Goal: Information Seeking & Learning: Understand process/instructions

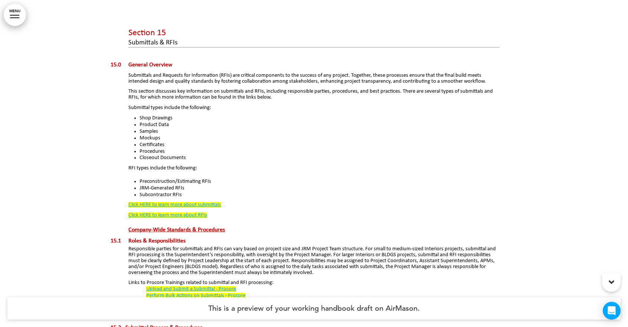
scroll to position [412, 0]
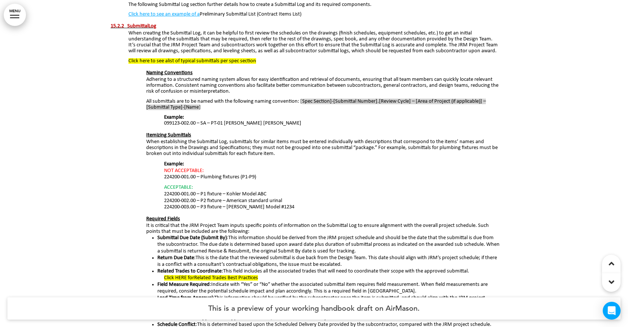
click at [13, 15] on div at bounding box center [14, 15] width 9 height 1
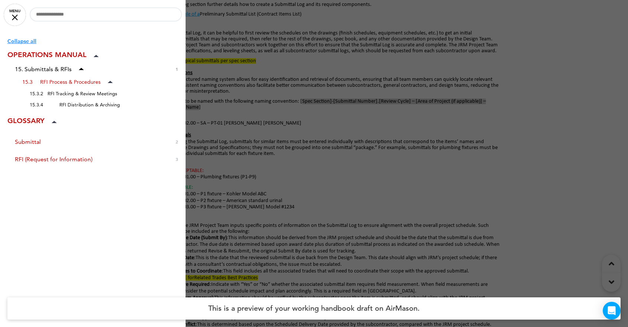
click at [266, 150] on div at bounding box center [314, 163] width 628 height 327
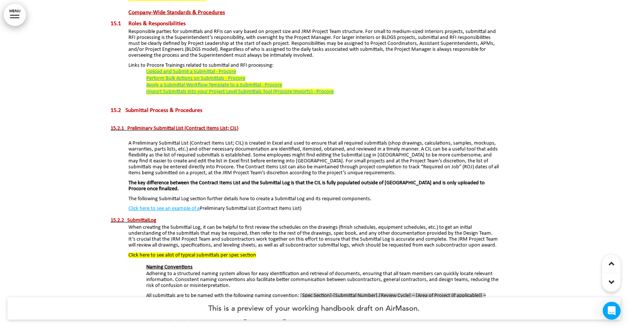
scroll to position [0, 0]
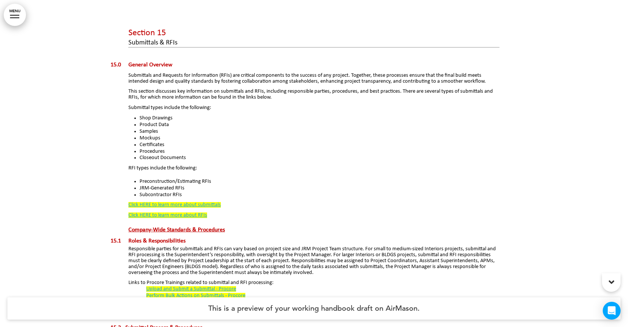
click at [10, 13] on link "MENU" at bounding box center [15, 15] width 22 height 22
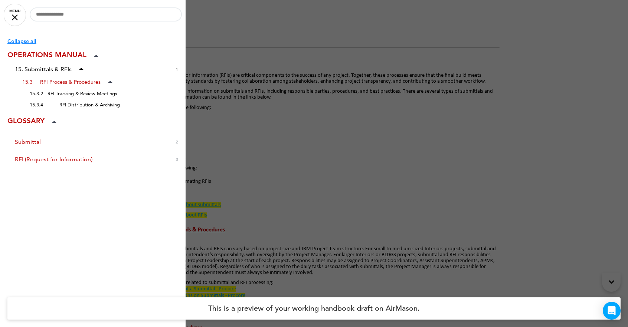
click at [21, 41] on p "Collapse all" at bounding box center [96, 41] width 178 height 8
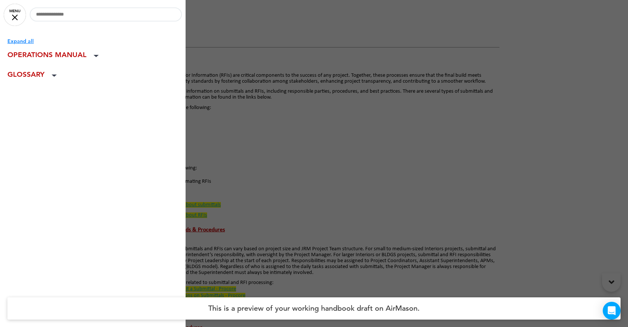
click at [21, 41] on p "Expand all" at bounding box center [96, 41] width 178 height 8
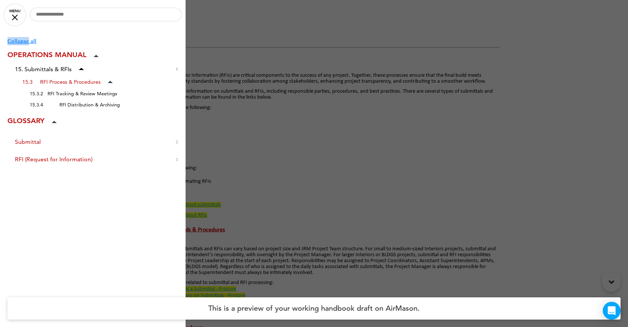
click at [21, 41] on p "Collapse all" at bounding box center [96, 41] width 178 height 8
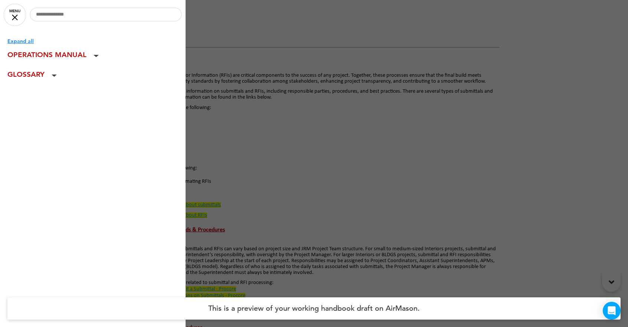
click at [21, 41] on p "Expand all" at bounding box center [96, 41] width 178 height 8
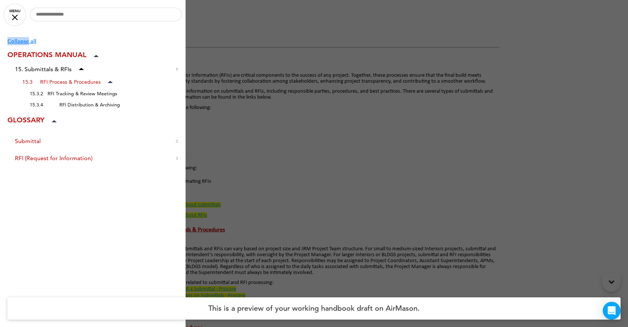
click at [21, 41] on p "Collapse all" at bounding box center [96, 41] width 178 height 8
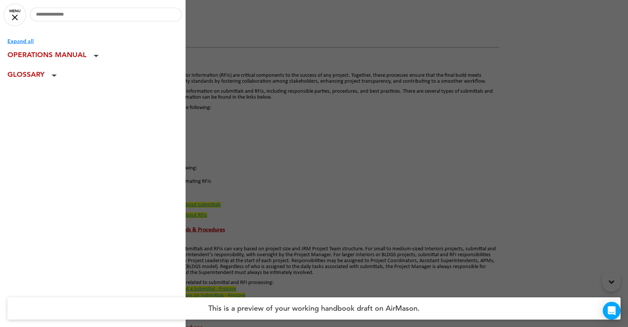
click at [21, 41] on p "Expand all" at bounding box center [96, 41] width 178 height 8
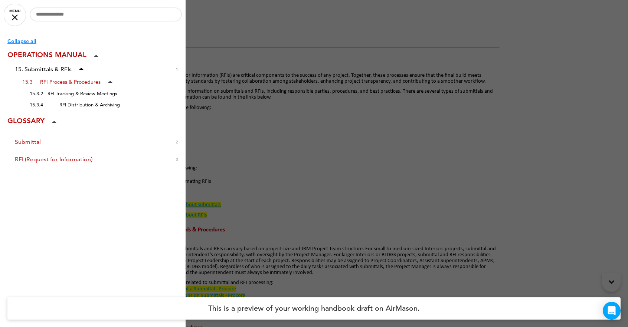
click at [21, 41] on p "Collapse all" at bounding box center [96, 41] width 178 height 8
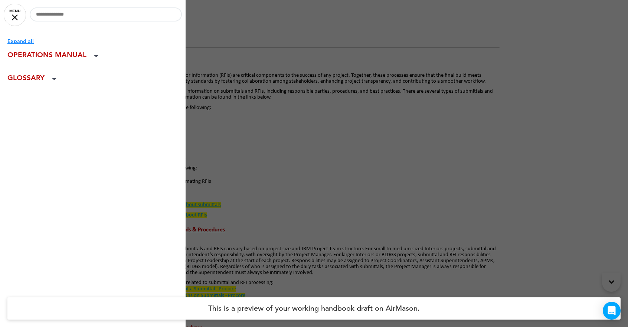
click at [21, 41] on p "Expand all" at bounding box center [96, 41] width 178 height 8
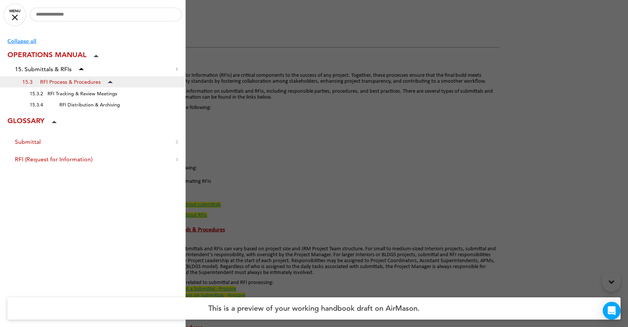
click at [57, 84] on span "15.3 RFI Process & Procedures" at bounding box center [61, 82] width 78 height 6
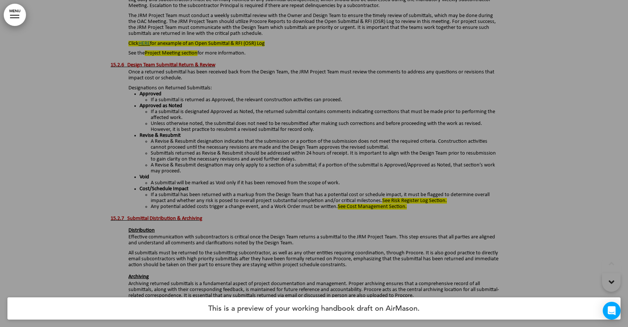
scroll to position [1743, 0]
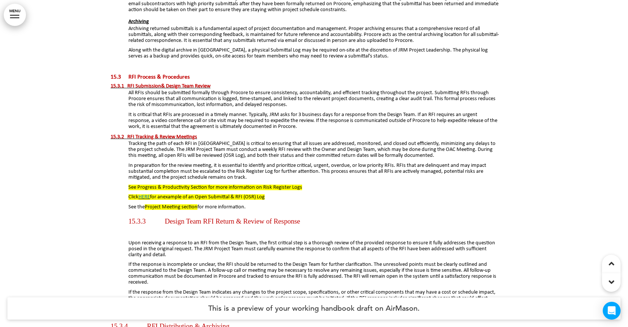
click at [13, 16] on link "MENU" at bounding box center [15, 15] width 22 height 22
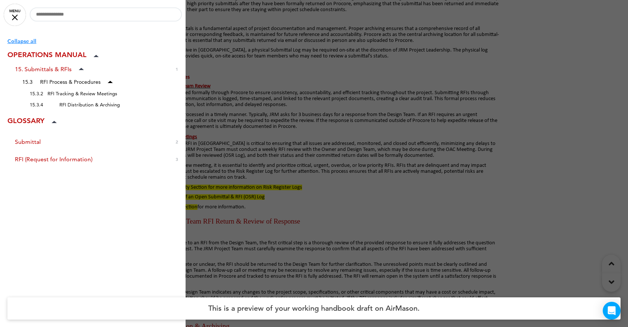
click at [109, 81] on span at bounding box center [110, 81] width 7 height 7
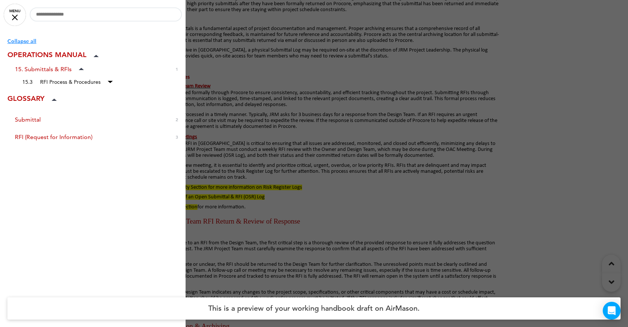
click at [109, 81] on icon at bounding box center [110, 82] width 5 height 2
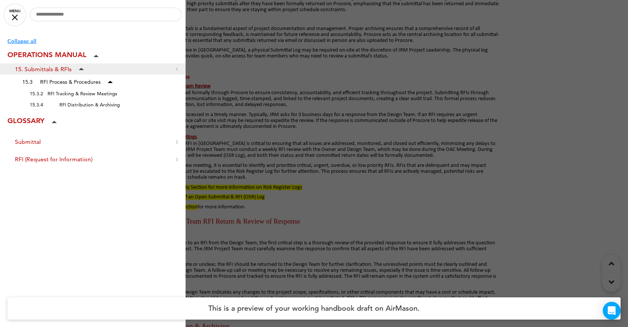
click at [81, 68] on icon at bounding box center [81, 69] width 5 height 2
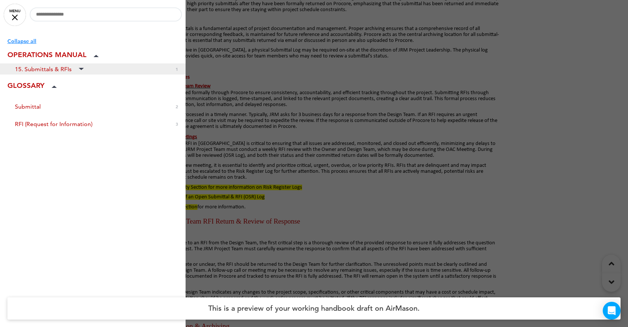
click at [81, 68] on icon at bounding box center [81, 69] width 5 height 2
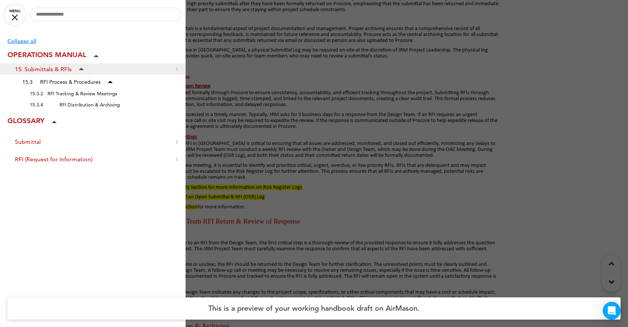
click at [81, 69] on icon at bounding box center [81, 69] width 5 height 2
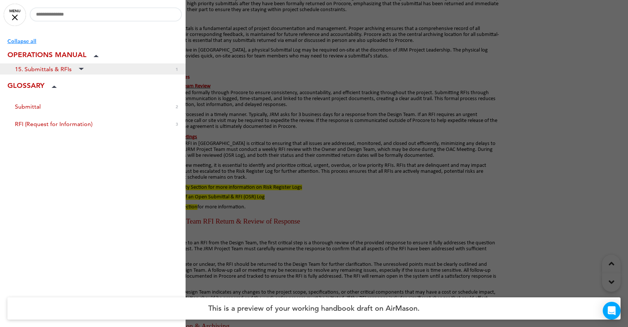
click at [82, 69] on icon at bounding box center [81, 69] width 5 height 2
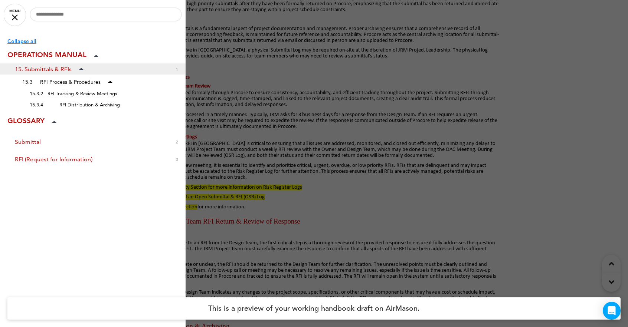
click at [82, 69] on icon at bounding box center [81, 69] width 5 height 2
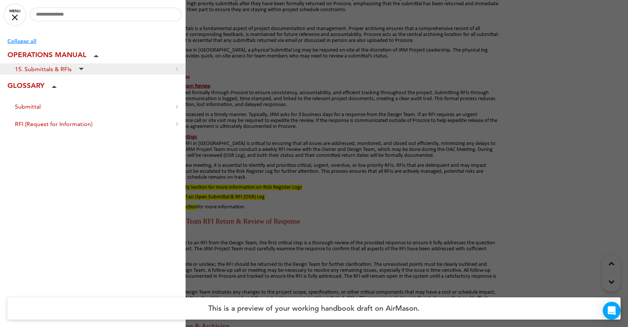
click at [82, 69] on icon at bounding box center [81, 69] width 5 height 2
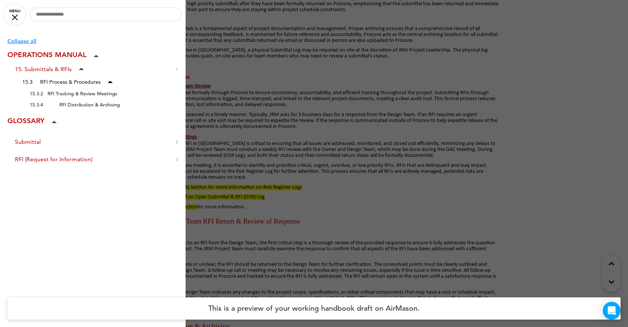
click at [247, 187] on div at bounding box center [314, 163] width 628 height 327
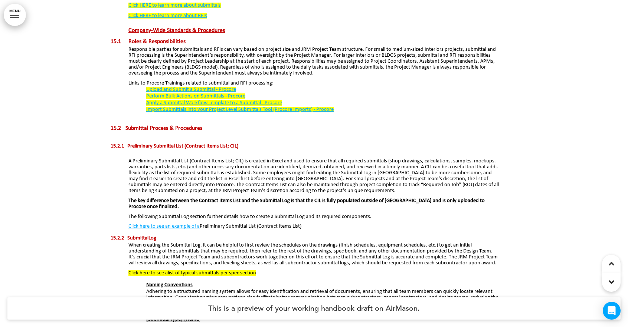
scroll to position [0, 0]
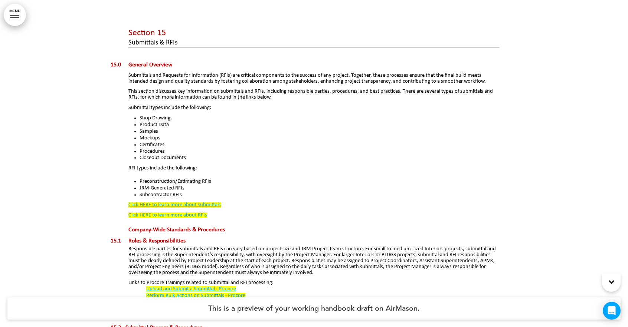
click at [16, 11] on link "MENU" at bounding box center [15, 15] width 22 height 22
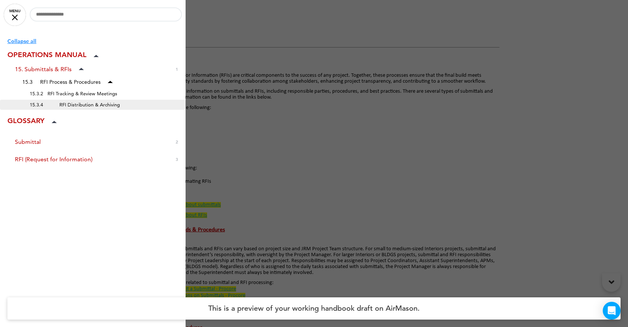
click at [113, 106] on span "15.3.4 RFI Distribution & Archiving" at bounding box center [75, 105] width 90 height 6
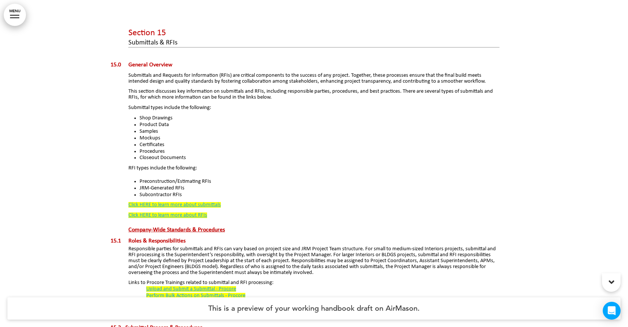
click at [15, 12] on link "MENU" at bounding box center [15, 15] width 22 height 22
